Goal: Task Accomplishment & Management: Use online tool/utility

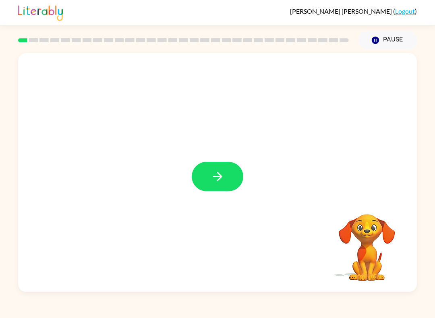
click at [224, 172] on icon "button" at bounding box center [217, 176] width 14 height 14
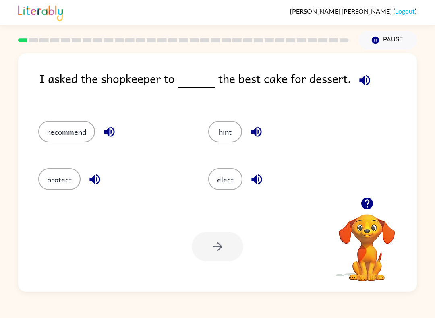
click at [354, 76] on button "button" at bounding box center [364, 80] width 21 height 21
click at [217, 190] on button "elect" at bounding box center [225, 179] width 34 height 22
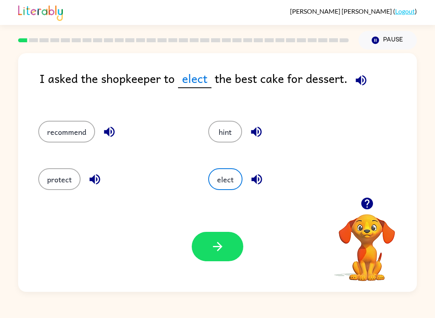
click at [222, 134] on button "hint" at bounding box center [225, 132] width 34 height 22
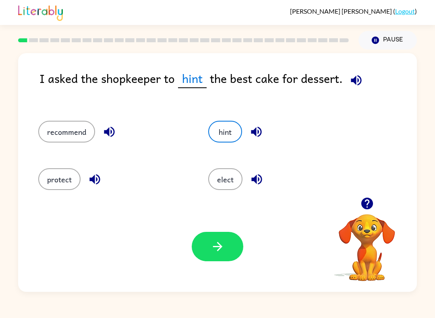
click at [73, 134] on button "recommend" at bounding box center [66, 132] width 57 height 22
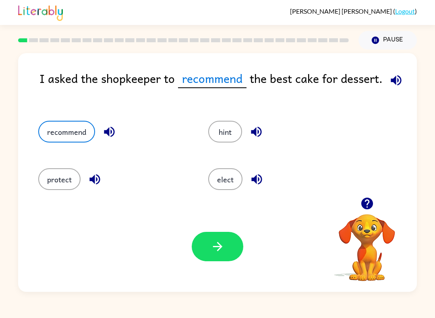
click at [60, 176] on button "protect" at bounding box center [59, 179] width 42 height 22
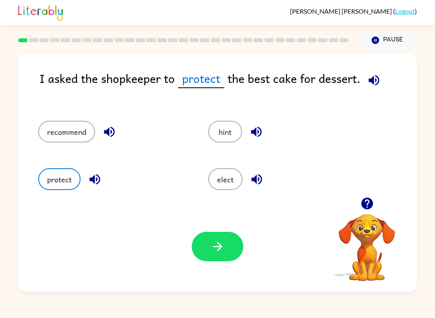
click at [231, 190] on button "elect" at bounding box center [225, 179] width 34 height 22
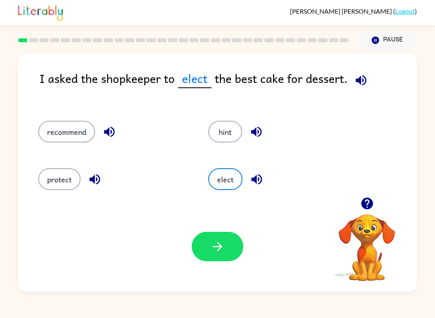
click at [362, 72] on button "button" at bounding box center [361, 80] width 21 height 21
click at [217, 244] on icon "button" at bounding box center [217, 246] width 14 height 14
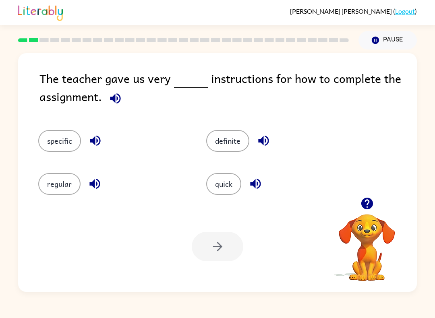
click at [137, 92] on div "The teacher gave us very instructions for how to complete the assignment." at bounding box center [227, 91] width 377 height 45
click at [114, 99] on icon "button" at bounding box center [115, 98] width 10 height 10
click at [57, 146] on button "specific" at bounding box center [59, 141] width 43 height 22
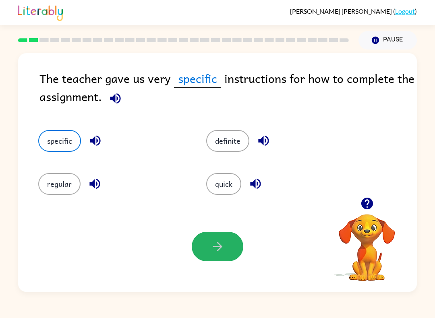
click at [202, 241] on button "button" at bounding box center [218, 246] width 52 height 29
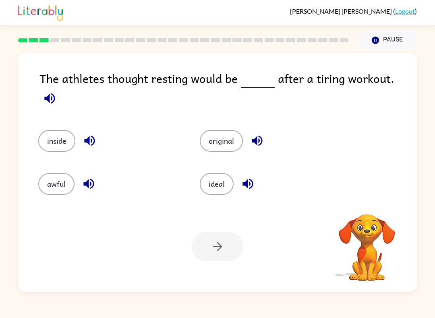
click at [55, 93] on icon "button" at bounding box center [49, 98] width 10 height 10
click at [60, 88] on button "button" at bounding box center [49, 98] width 21 height 21
click at [55, 93] on icon "button" at bounding box center [49, 98] width 10 height 10
click at [57, 91] on icon "button" at bounding box center [50, 98] width 14 height 14
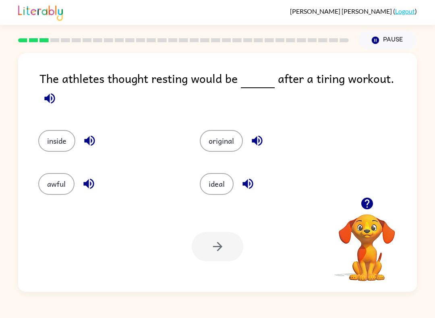
click at [57, 91] on icon "button" at bounding box center [50, 98] width 14 height 14
click at [213, 184] on button "ideal" at bounding box center [217, 184] width 34 height 22
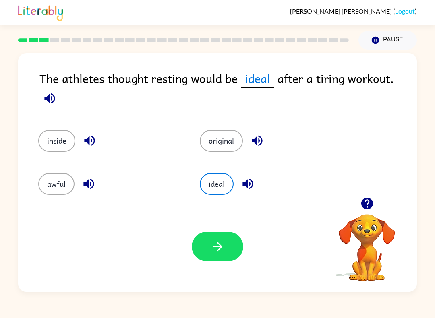
click at [53, 197] on div "awful" at bounding box center [103, 179] width 161 height 43
click at [71, 132] on button "inside" at bounding box center [56, 141] width 37 height 22
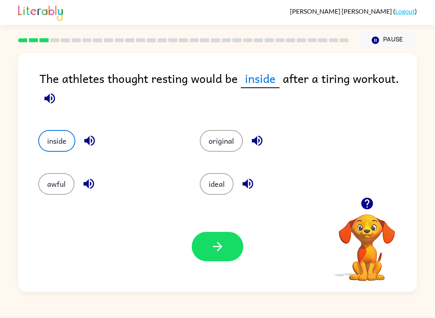
click at [241, 145] on button "original" at bounding box center [221, 141] width 43 height 22
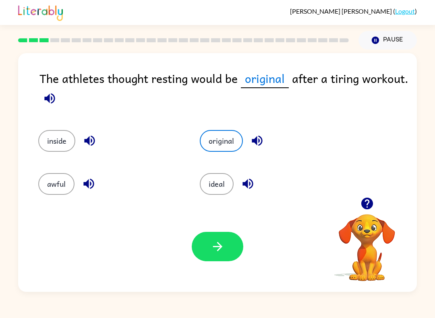
click at [254, 203] on div "Your browser must support playing .mp4 files to use Literably. Please try using…" at bounding box center [217, 246] width 398 height 91
click at [214, 185] on button "ideal" at bounding box center [217, 184] width 34 height 22
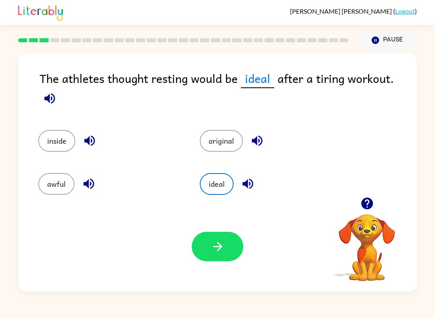
click at [55, 93] on icon "button" at bounding box center [49, 98] width 10 height 10
click at [249, 186] on icon "button" at bounding box center [248, 184] width 14 height 14
click at [60, 88] on button "button" at bounding box center [49, 98] width 21 height 21
click at [57, 91] on icon "button" at bounding box center [50, 98] width 14 height 14
click at [220, 231] on div "Your browser must support playing .mp4 files to use Literably. Please try using…" at bounding box center [217, 246] width 398 height 91
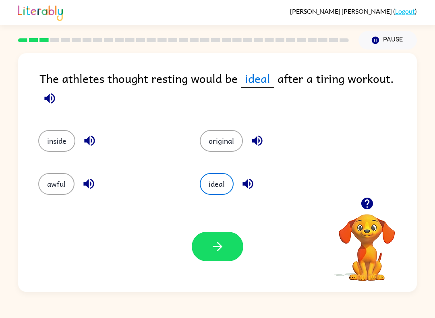
click at [216, 274] on div "Your browser must support playing .mp4 files to use Literably. Please try using…" at bounding box center [217, 246] width 398 height 91
click at [213, 252] on icon "button" at bounding box center [217, 246] width 14 height 14
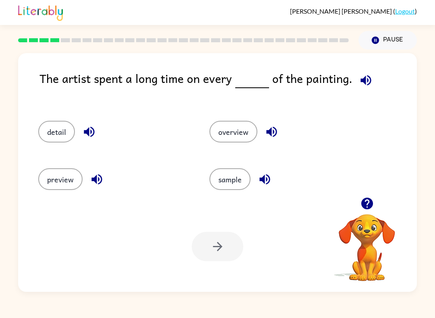
click at [225, 178] on button "sample" at bounding box center [229, 179] width 41 height 22
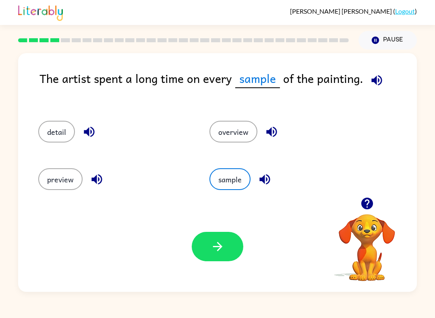
click at [58, 187] on button "preview" at bounding box center [60, 179] width 44 height 22
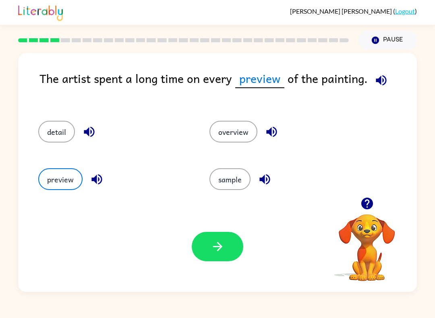
click at [60, 131] on button "detail" at bounding box center [56, 132] width 37 height 22
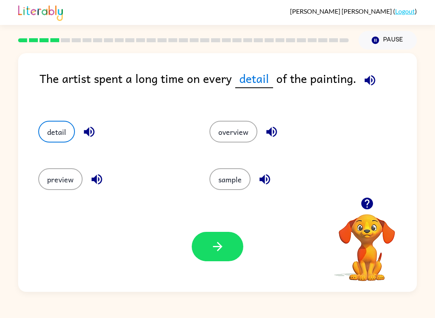
click at [235, 134] on button "overview" at bounding box center [233, 132] width 48 height 22
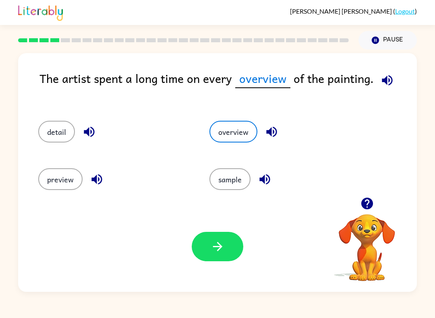
click at [75, 190] on button "preview" at bounding box center [60, 179] width 44 height 22
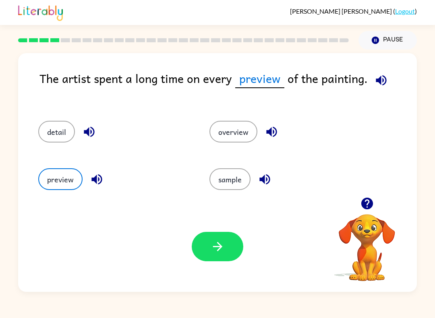
click at [60, 128] on button "detail" at bounding box center [56, 132] width 37 height 22
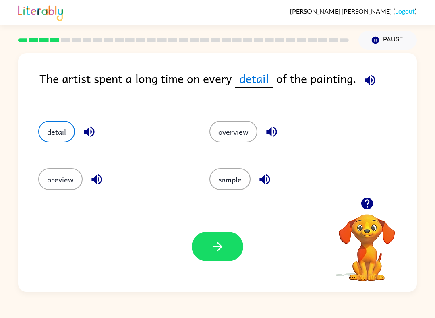
click at [224, 257] on button "button" at bounding box center [218, 246] width 52 height 29
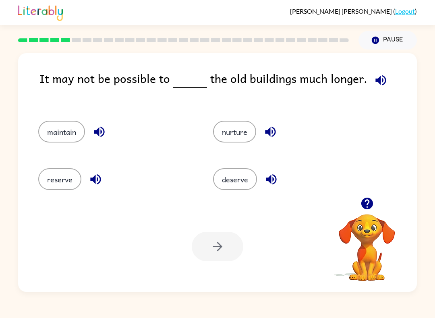
click at [56, 142] on button "maintain" at bounding box center [61, 132] width 47 height 22
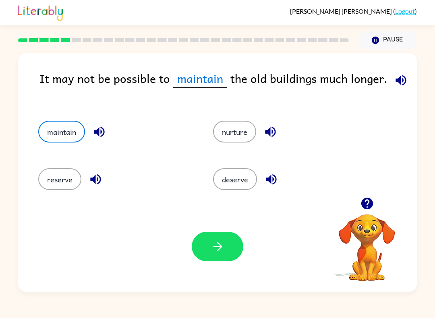
click at [231, 245] on button "button" at bounding box center [218, 246] width 52 height 29
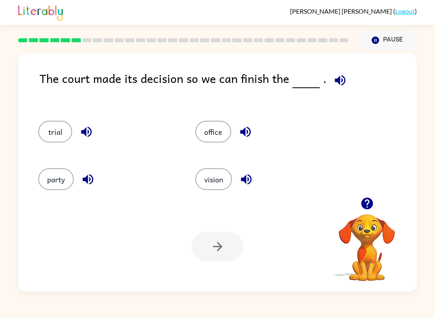
click at [322, 85] on div "The court made its decision so we can finish the ." at bounding box center [227, 86] width 377 height 35
click at [340, 84] on icon "button" at bounding box center [339, 80] width 10 height 10
click at [72, 178] on button "party" at bounding box center [55, 179] width 35 height 22
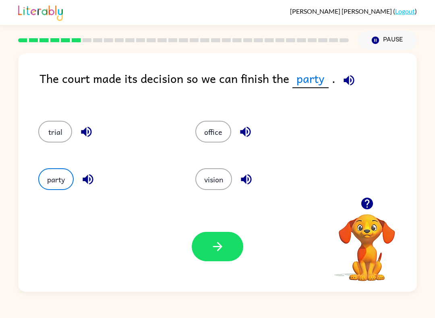
click at [64, 139] on button "trial" at bounding box center [55, 132] width 34 height 22
click at [91, 133] on icon "button" at bounding box center [86, 132] width 10 height 10
click at [280, 264] on div "Your browser must support playing .mp4 files to use Literably. Please try using…" at bounding box center [217, 246] width 398 height 91
click at [213, 261] on button "button" at bounding box center [218, 246] width 52 height 29
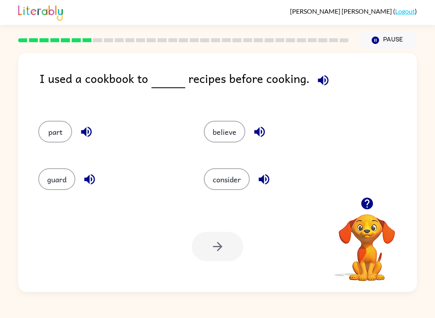
click at [322, 88] on button "button" at bounding box center [323, 80] width 21 height 21
click at [46, 169] on button "guard" at bounding box center [56, 179] width 37 height 22
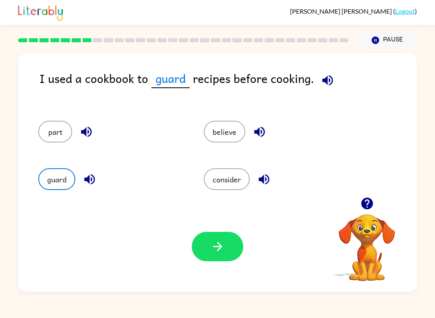
click at [332, 87] on icon "button" at bounding box center [327, 80] width 14 height 14
click at [321, 83] on icon "button" at bounding box center [327, 80] width 14 height 14
click at [331, 80] on icon "button" at bounding box center [327, 80] width 14 height 14
click at [90, 179] on icon "button" at bounding box center [89, 179] width 14 height 14
click at [324, 78] on icon "button" at bounding box center [327, 80] width 10 height 10
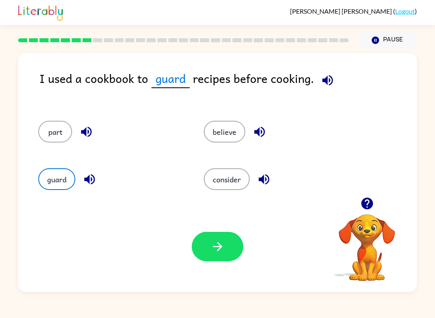
click at [93, 177] on icon "button" at bounding box center [89, 179] width 14 height 14
click at [324, 83] on icon "button" at bounding box center [327, 80] width 10 height 10
click at [331, 81] on icon "button" at bounding box center [327, 80] width 14 height 14
click at [86, 178] on icon "button" at bounding box center [89, 179] width 10 height 10
click at [330, 78] on icon "button" at bounding box center [327, 80] width 10 height 10
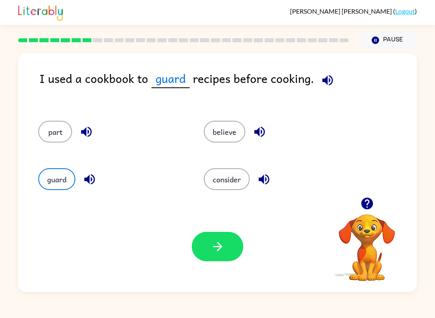
click at [225, 175] on button "consider" at bounding box center [227, 179] width 46 height 22
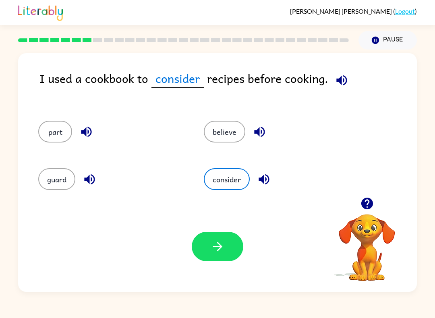
click at [78, 204] on div "Your browser must support playing .mp4 files to use Literably. Please try using…" at bounding box center [217, 246] width 398 height 91
click at [258, 173] on icon "button" at bounding box center [264, 179] width 14 height 14
click at [272, 176] on button "button" at bounding box center [264, 179] width 21 height 21
click at [260, 178] on icon "button" at bounding box center [263, 179] width 10 height 10
click at [265, 178] on icon "button" at bounding box center [264, 179] width 14 height 14
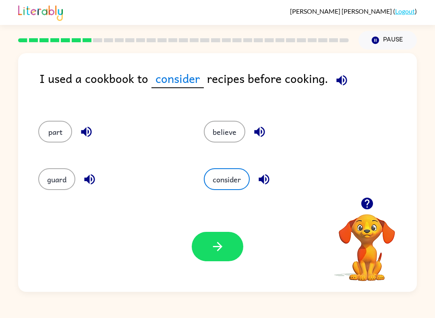
click at [264, 178] on icon "button" at bounding box center [264, 179] width 14 height 14
click at [262, 174] on icon "button" at bounding box center [264, 179] width 14 height 14
click at [256, 173] on button "button" at bounding box center [264, 179] width 21 height 21
click at [255, 173] on div "consider" at bounding box center [277, 179] width 147 height 22
click at [266, 173] on icon "button" at bounding box center [264, 179] width 14 height 14
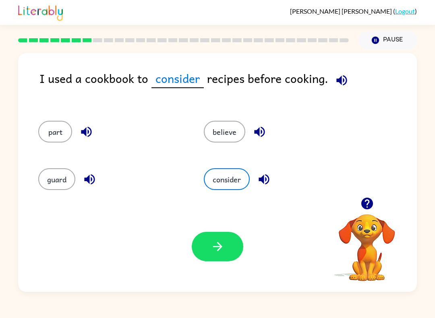
click at [266, 173] on icon "button" at bounding box center [264, 179] width 14 height 14
click at [221, 252] on icon "button" at bounding box center [217, 246] width 14 height 14
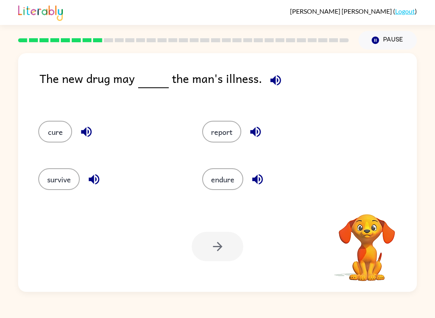
click at [280, 82] on icon "button" at bounding box center [275, 80] width 14 height 14
click at [272, 81] on icon "button" at bounding box center [275, 80] width 10 height 10
click at [50, 139] on button "cure" at bounding box center [55, 132] width 34 height 22
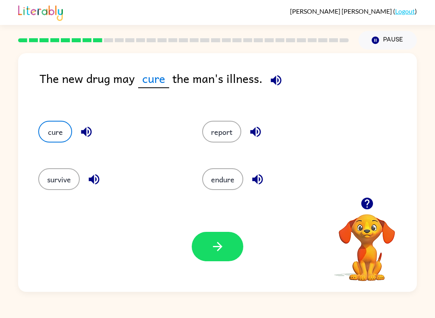
click at [216, 179] on button "endure" at bounding box center [222, 179] width 41 height 22
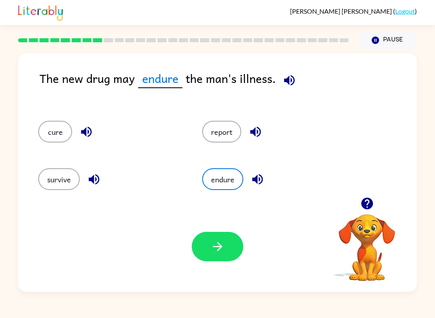
click at [60, 135] on button "cure" at bounding box center [55, 132] width 34 height 22
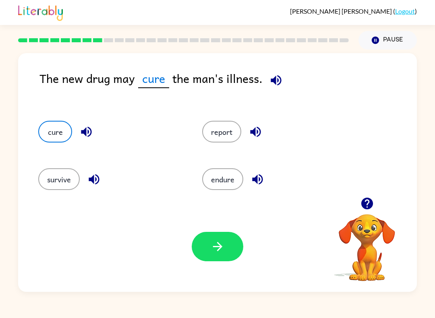
click at [228, 242] on button "button" at bounding box center [218, 246] width 52 height 29
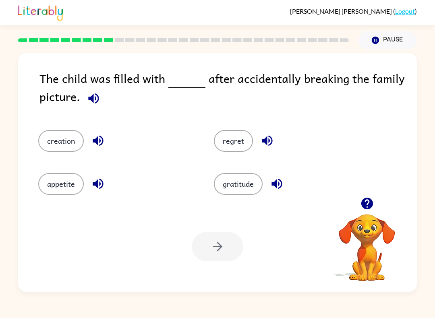
click at [90, 92] on icon "button" at bounding box center [94, 98] width 14 height 14
click at [62, 138] on button "creation" at bounding box center [60, 141] width 45 height 22
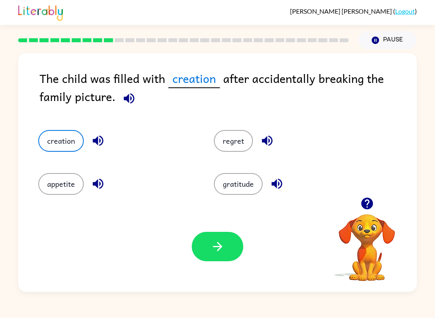
click at [99, 140] on icon "button" at bounding box center [98, 141] width 10 height 10
click at [269, 140] on icon "button" at bounding box center [267, 141] width 14 height 14
click at [279, 181] on icon "button" at bounding box center [276, 184] width 10 height 10
click at [93, 183] on icon "button" at bounding box center [98, 184] width 14 height 14
click at [124, 97] on icon "button" at bounding box center [129, 98] width 10 height 10
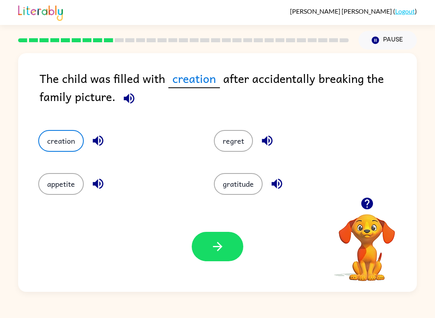
click at [98, 146] on icon "button" at bounding box center [98, 141] width 14 height 14
click at [99, 141] on icon "button" at bounding box center [98, 141] width 10 height 10
click at [124, 99] on icon "button" at bounding box center [129, 98] width 10 height 10
click at [223, 241] on icon "button" at bounding box center [217, 246] width 14 height 14
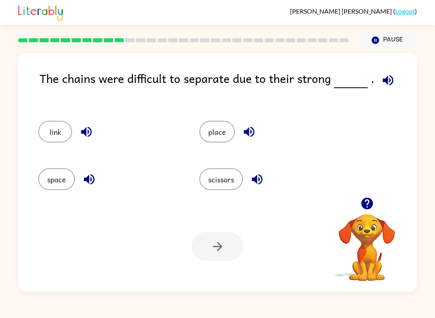
click at [390, 79] on icon "button" at bounding box center [388, 80] width 14 height 14
click at [88, 183] on icon "button" at bounding box center [89, 179] width 10 height 10
click at [91, 138] on icon "button" at bounding box center [86, 132] width 14 height 14
click at [244, 130] on icon "button" at bounding box center [249, 132] width 14 height 14
click at [259, 187] on button "button" at bounding box center [257, 179] width 21 height 21
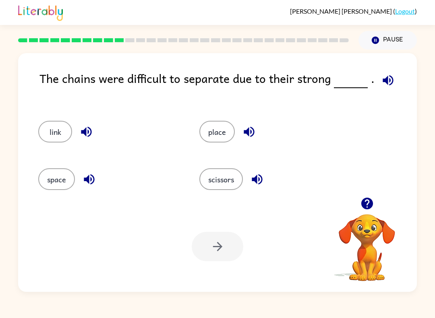
click at [381, 83] on icon "button" at bounding box center [388, 80] width 14 height 14
click at [250, 128] on icon "button" at bounding box center [248, 132] width 10 height 10
click at [253, 179] on icon "button" at bounding box center [257, 179] width 10 height 10
click at [385, 78] on icon "button" at bounding box center [388, 80] width 14 height 14
click at [385, 78] on icon "button" at bounding box center [387, 80] width 10 height 10
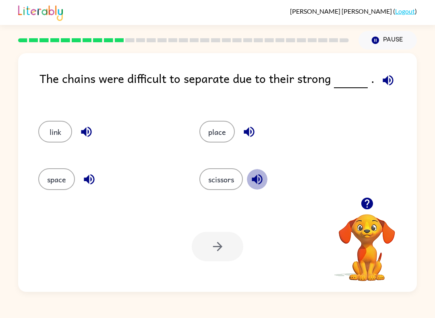
click at [254, 178] on icon "button" at bounding box center [257, 179] width 10 height 10
click at [257, 186] on icon "button" at bounding box center [257, 179] width 14 height 14
click at [62, 185] on button "space" at bounding box center [56, 179] width 37 height 22
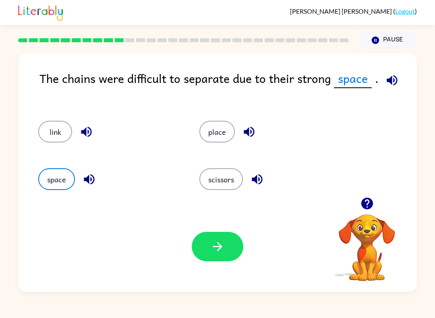
click at [217, 234] on button "button" at bounding box center [218, 246] width 52 height 29
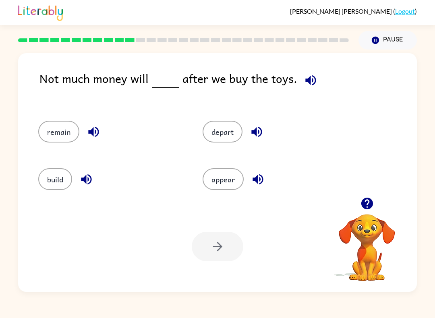
click at [229, 260] on div at bounding box center [218, 246] width 52 height 29
click at [219, 190] on button "appear" at bounding box center [222, 179] width 41 height 22
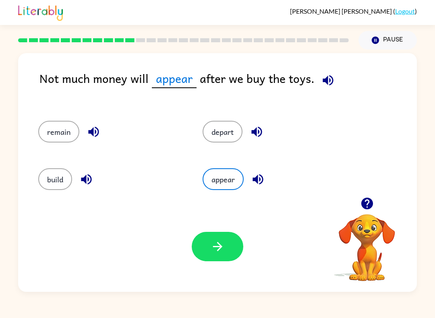
click at [218, 241] on icon "button" at bounding box center [217, 246] width 14 height 14
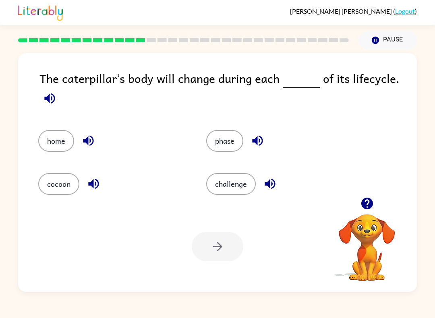
click at [47, 103] on icon "button" at bounding box center [50, 98] width 14 height 14
click at [244, 176] on button "challenge" at bounding box center [230, 184] width 49 height 22
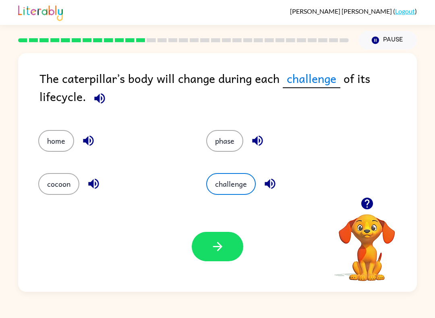
click at [228, 246] on button "button" at bounding box center [218, 246] width 52 height 29
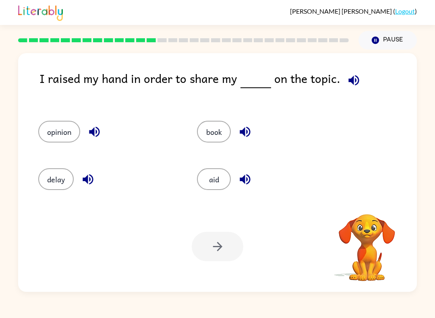
click at [356, 71] on span at bounding box center [352, 78] width 24 height 18
click at [358, 76] on button "button" at bounding box center [353, 80] width 21 height 21
click at [200, 132] on button "book" at bounding box center [214, 132] width 34 height 22
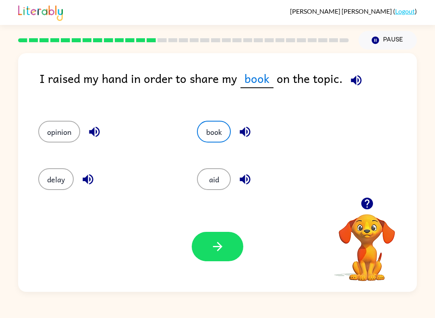
click at [44, 149] on div "opinion" at bounding box center [102, 128] width 159 height 47
click at [64, 129] on button "opinion" at bounding box center [59, 132] width 42 height 22
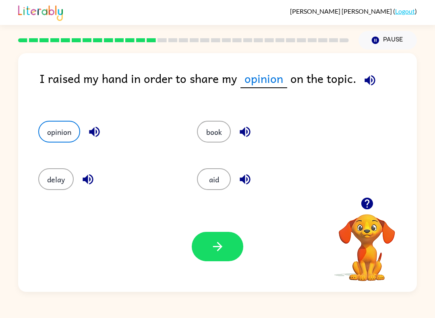
click at [228, 244] on button "button" at bounding box center [218, 246] width 52 height 29
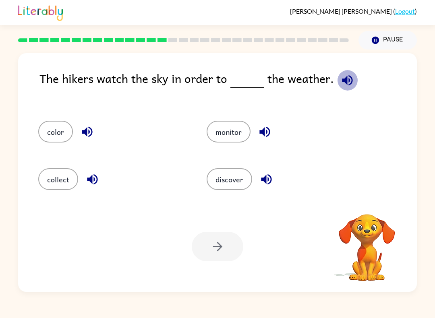
click at [346, 76] on icon "button" at bounding box center [347, 80] width 14 height 14
click at [347, 79] on icon "button" at bounding box center [347, 80] width 14 height 14
click at [239, 186] on button "discover" at bounding box center [228, 179] width 45 height 22
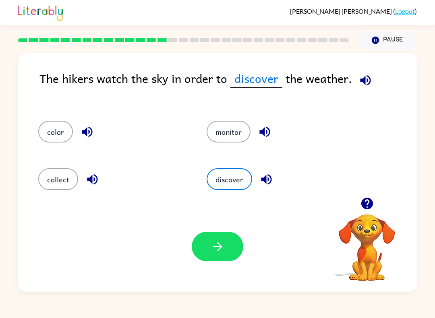
click at [218, 248] on icon "button" at bounding box center [217, 246] width 14 height 14
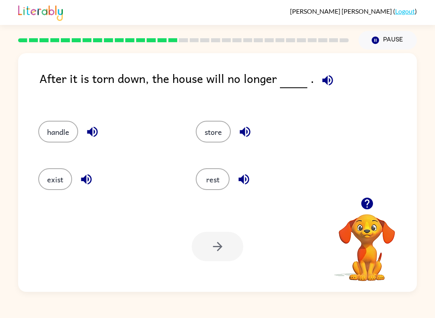
click at [320, 84] on icon "button" at bounding box center [327, 80] width 14 height 14
click at [59, 178] on button "exist" at bounding box center [55, 179] width 34 height 22
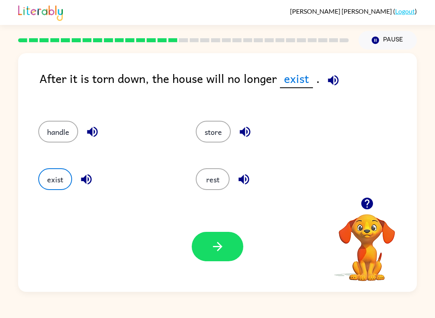
click at [207, 245] on button "button" at bounding box center [218, 246] width 52 height 29
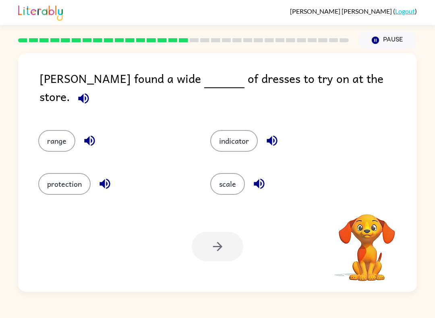
click at [371, 99] on div "[PERSON_NAME] found a wide of dresses to try on at the store." at bounding box center [227, 91] width 377 height 45
click at [370, 99] on div "[PERSON_NAME] found a wide of dresses to try on at the store." at bounding box center [227, 91] width 377 height 45
click at [91, 91] on icon "button" at bounding box center [83, 98] width 14 height 14
click at [226, 142] on button "indicator" at bounding box center [233, 141] width 47 height 22
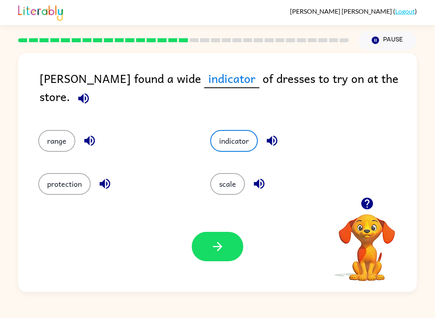
click at [219, 254] on button "button" at bounding box center [218, 246] width 52 height 29
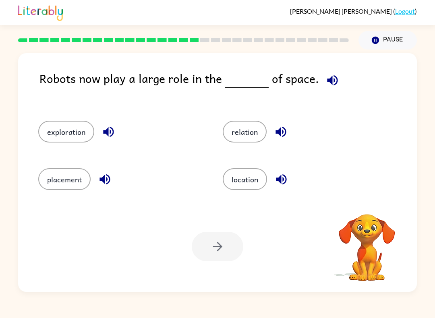
click at [332, 78] on icon "button" at bounding box center [332, 80] width 14 height 14
click at [325, 75] on icon "button" at bounding box center [332, 80] width 14 height 14
click at [247, 186] on button "location" at bounding box center [245, 179] width 44 height 22
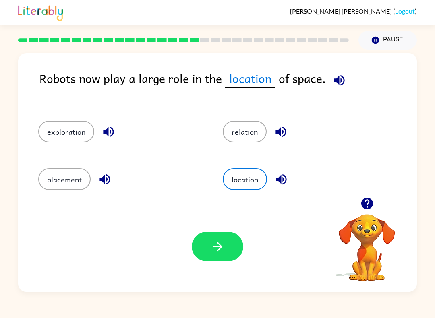
click at [214, 255] on button "button" at bounding box center [218, 246] width 52 height 29
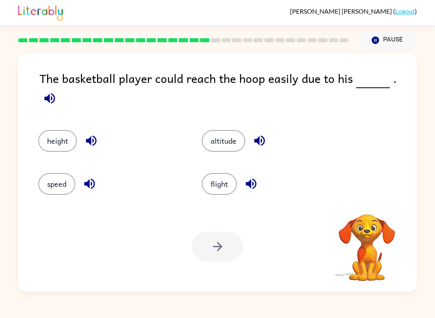
click at [57, 91] on icon "button" at bounding box center [50, 98] width 14 height 14
click at [240, 130] on button "altitude" at bounding box center [223, 141] width 43 height 22
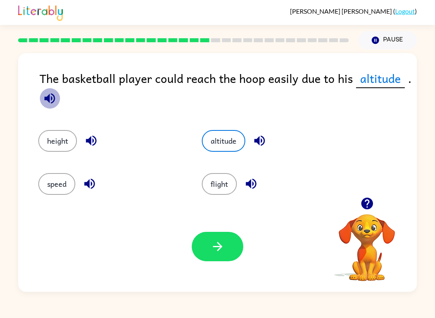
click at [52, 102] on icon "button" at bounding box center [50, 98] width 14 height 14
click at [229, 173] on button "flight" at bounding box center [219, 184] width 35 height 22
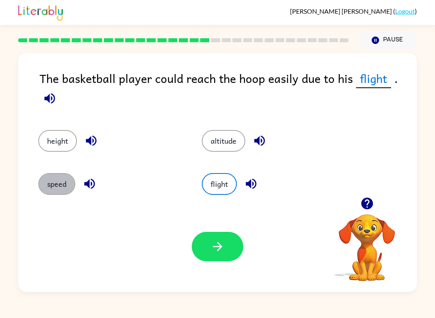
click at [55, 187] on button "speed" at bounding box center [56, 184] width 37 height 22
click at [72, 141] on button "height" at bounding box center [57, 141] width 39 height 22
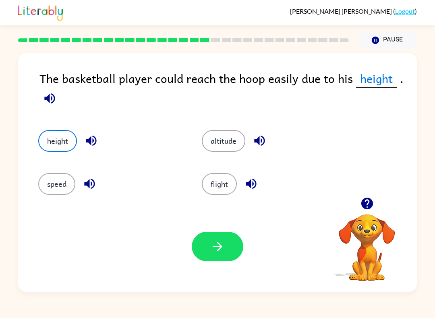
click at [211, 250] on icon "button" at bounding box center [217, 246] width 14 height 14
click at [231, 259] on div at bounding box center [218, 246] width 52 height 29
click at [75, 141] on button "height" at bounding box center [57, 141] width 39 height 22
click at [52, 145] on button "height" at bounding box center [57, 141] width 39 height 22
click at [211, 243] on div at bounding box center [218, 246] width 52 height 29
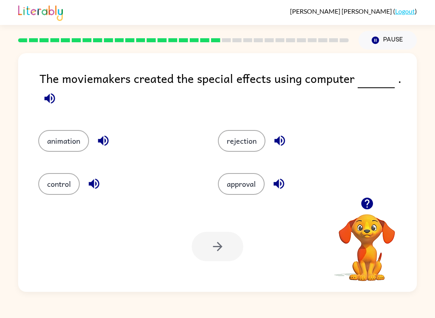
click at [79, 184] on button "control" at bounding box center [58, 184] width 41 height 22
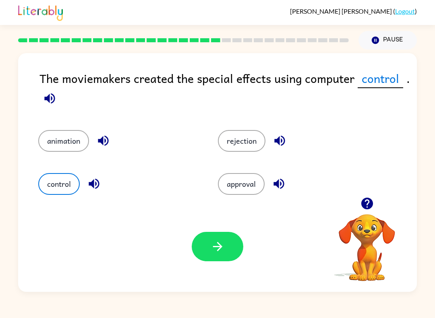
click at [69, 132] on button "animation" at bounding box center [63, 141] width 51 height 22
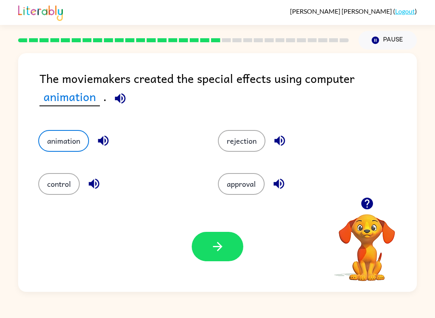
click at [229, 243] on button "button" at bounding box center [218, 246] width 52 height 29
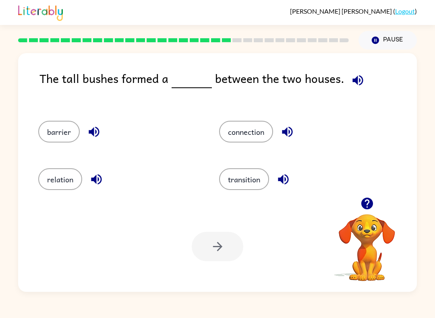
click at [247, 126] on button "connection" at bounding box center [246, 132] width 54 height 22
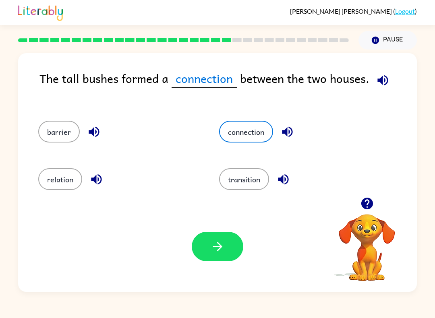
click at [218, 260] on button "button" at bounding box center [218, 246] width 52 height 29
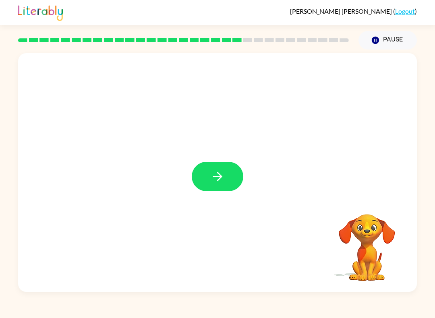
click at [211, 171] on icon "button" at bounding box center [217, 176] width 14 height 14
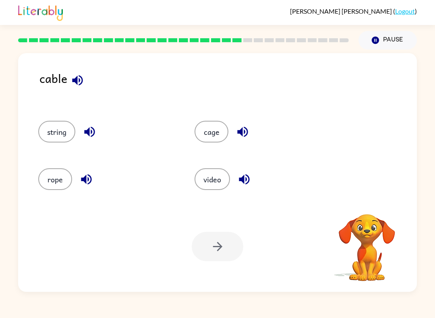
click at [433, 99] on div "cable string cage rope video Your browser must support playing .mp4 files to us…" at bounding box center [217, 170] width 435 height 242
click at [212, 139] on button "cage" at bounding box center [211, 132] width 34 height 22
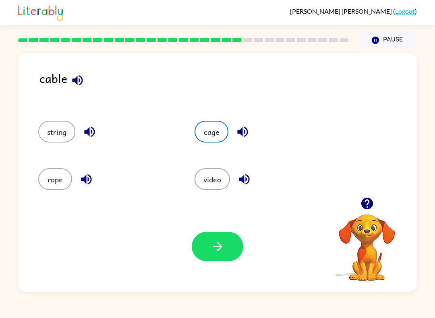
click at [243, 134] on icon "button" at bounding box center [242, 132] width 14 height 14
click at [48, 175] on button "rope" at bounding box center [55, 179] width 34 height 22
click at [202, 254] on button "button" at bounding box center [218, 246] width 52 height 29
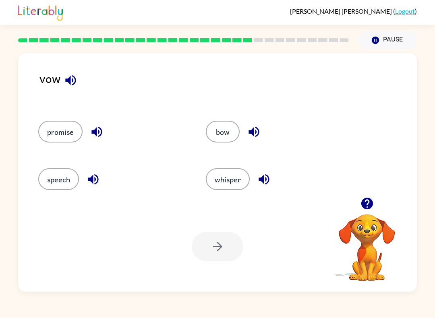
click at [62, 79] on button "button" at bounding box center [70, 80] width 21 height 21
click at [208, 146] on div "bow" at bounding box center [273, 128] width 167 height 47
click at [223, 129] on button "bow" at bounding box center [223, 132] width 34 height 22
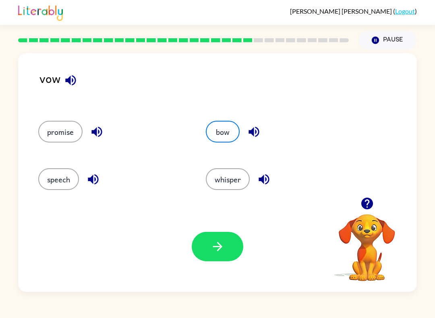
click at [258, 130] on icon "button" at bounding box center [253, 132] width 10 height 10
click at [212, 246] on icon "button" at bounding box center [217, 246] width 14 height 14
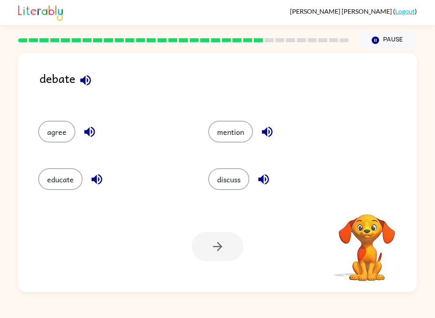
click at [82, 82] on icon "button" at bounding box center [85, 80] width 10 height 10
click at [231, 184] on button "discuss" at bounding box center [228, 179] width 41 height 22
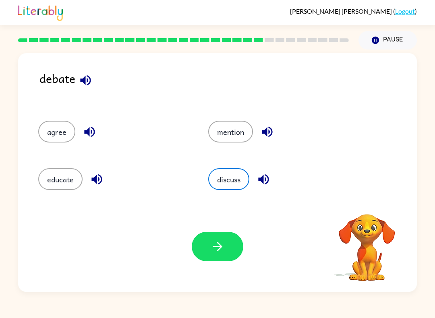
click at [229, 255] on button "button" at bounding box center [218, 246] width 52 height 29
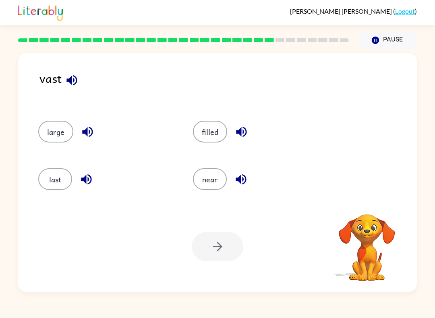
click at [78, 87] on icon "button" at bounding box center [72, 80] width 14 height 14
click at [208, 127] on button "filled" at bounding box center [210, 132] width 34 height 22
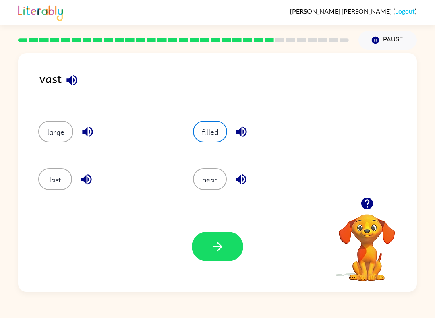
click at [207, 169] on button "near" at bounding box center [210, 179] width 34 height 22
click at [64, 189] on button "last" at bounding box center [55, 179] width 34 height 22
click at [60, 142] on button "large" at bounding box center [55, 132] width 35 height 22
click at [59, 177] on button "last" at bounding box center [55, 179] width 34 height 22
click at [218, 241] on icon "button" at bounding box center [217, 246] width 14 height 14
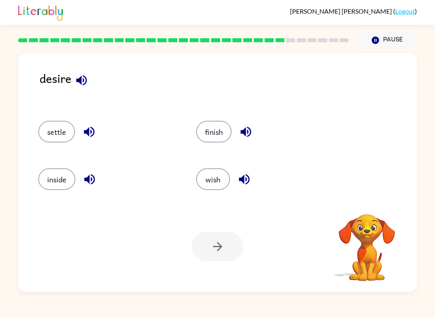
click at [91, 85] on button "button" at bounding box center [81, 80] width 21 height 21
click at [57, 133] on button "settle" at bounding box center [56, 132] width 37 height 22
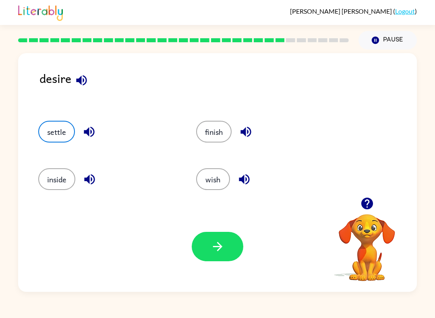
click at [89, 126] on icon "button" at bounding box center [89, 132] width 14 height 14
click at [89, 174] on icon "button" at bounding box center [89, 179] width 14 height 14
click at [243, 130] on icon "button" at bounding box center [246, 132] width 14 height 14
click at [248, 173] on icon "button" at bounding box center [244, 179] width 14 height 14
click at [219, 184] on button "wish" at bounding box center [213, 179] width 34 height 22
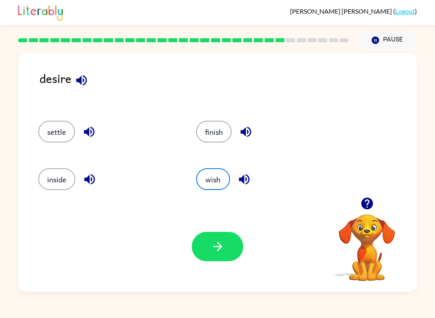
click at [215, 276] on div "Your browser must support playing .mp4 files to use Literably. Please try using…" at bounding box center [217, 246] width 398 height 91
click at [212, 248] on icon "button" at bounding box center [217, 246] width 14 height 14
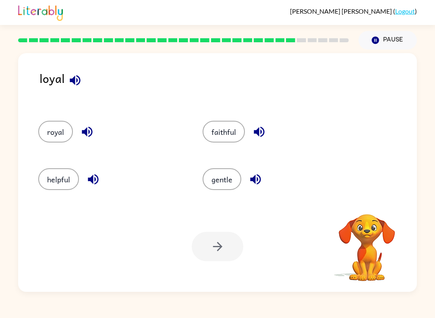
click at [199, 191] on div "gentle" at bounding box center [269, 176] width 164 height 47
click at [222, 229] on div "Your browser must support playing .mp4 files to use Literably. Please try using…" at bounding box center [217, 246] width 398 height 91
click at [227, 245] on div at bounding box center [218, 246] width 52 height 29
click at [231, 189] on button "gentle" at bounding box center [221, 179] width 39 height 22
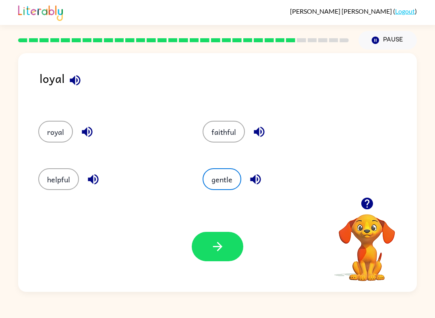
click at [227, 248] on button "button" at bounding box center [218, 246] width 52 height 29
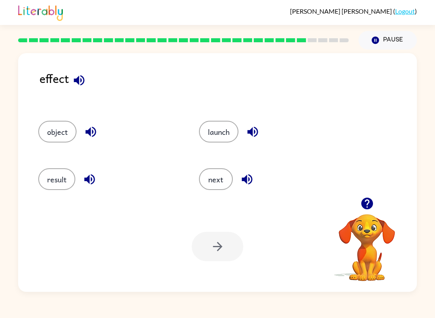
click at [79, 76] on icon "button" at bounding box center [79, 80] width 14 height 14
click at [95, 186] on icon "button" at bounding box center [89, 179] width 14 height 14
click at [225, 234] on div at bounding box center [218, 246] width 52 height 29
click at [64, 172] on button "result" at bounding box center [56, 179] width 37 height 22
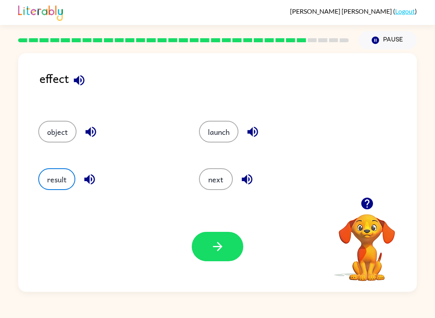
click at [217, 247] on icon "button" at bounding box center [217, 246] width 14 height 14
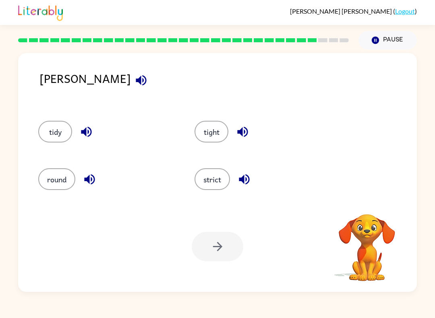
click at [134, 87] on icon "button" at bounding box center [141, 80] width 14 height 14
click at [240, 180] on icon "button" at bounding box center [244, 179] width 10 height 10
click at [212, 181] on button "strict" at bounding box center [211, 179] width 35 height 22
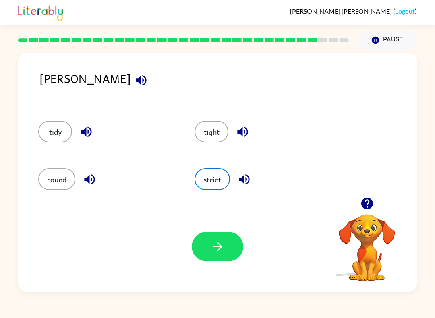
click at [216, 138] on button "tight" at bounding box center [211, 132] width 34 height 22
click at [219, 174] on button "strict" at bounding box center [211, 179] width 35 height 22
click at [226, 239] on button "button" at bounding box center [218, 246] width 52 height 29
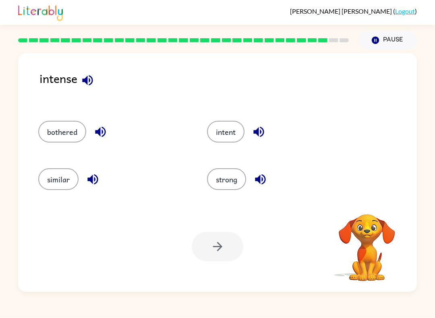
click at [97, 82] on button "button" at bounding box center [87, 80] width 21 height 21
click at [98, 80] on button "button" at bounding box center [87, 80] width 21 height 21
click at [257, 183] on icon "button" at bounding box center [260, 179] width 14 height 14
click at [221, 190] on button "strong" at bounding box center [226, 179] width 39 height 22
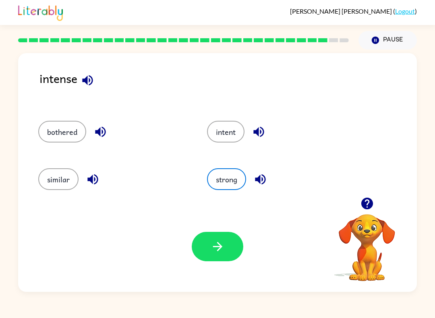
click at [220, 233] on button "button" at bounding box center [218, 246] width 52 height 29
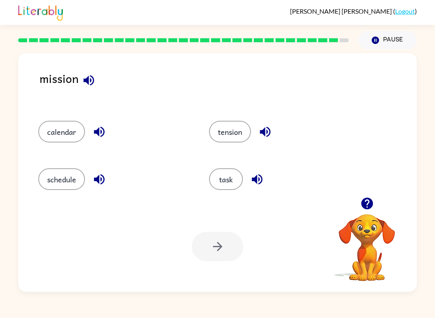
click at [216, 252] on div at bounding box center [218, 246] width 52 height 29
click at [229, 185] on button "task" at bounding box center [226, 179] width 34 height 22
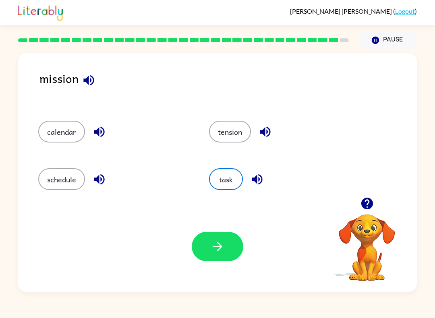
click at [234, 247] on button "button" at bounding box center [218, 246] width 52 height 29
